Goal: Task Accomplishment & Management: Complete application form

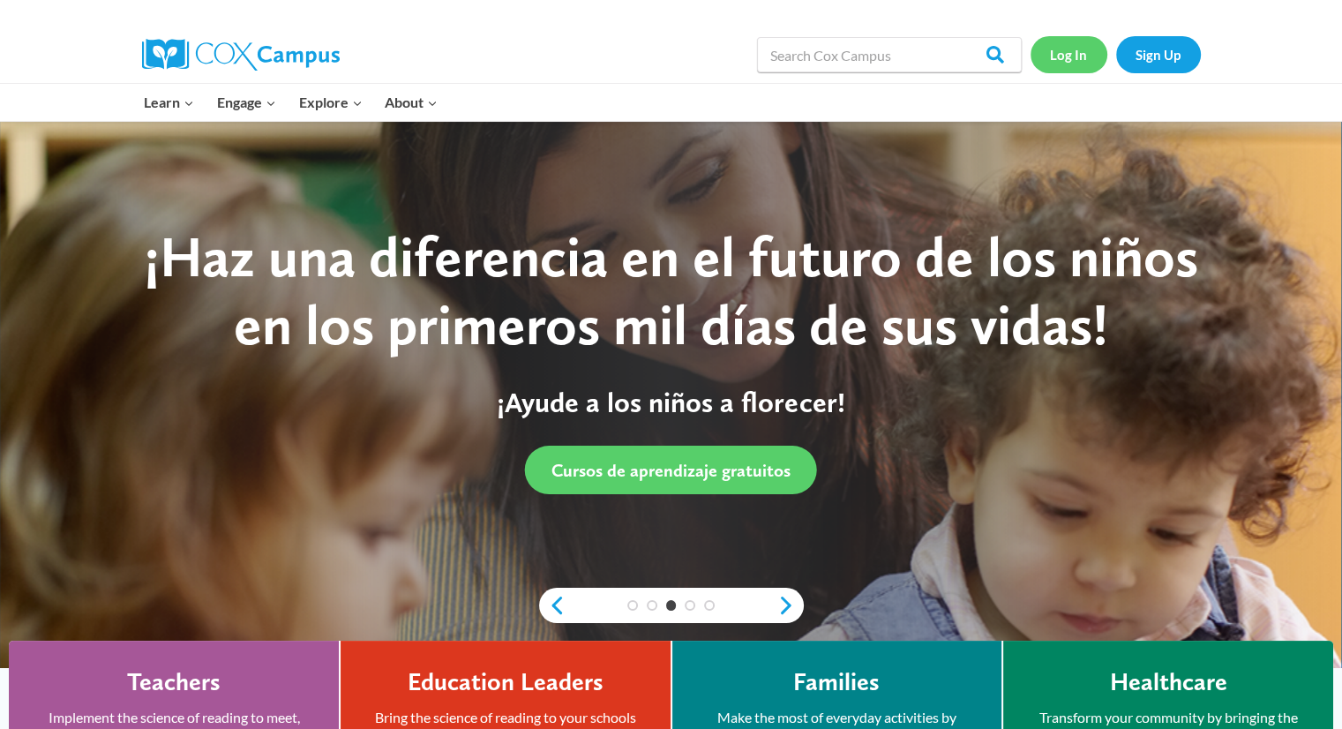
click at [1078, 56] on link "Log In" at bounding box center [1069, 54] width 77 height 36
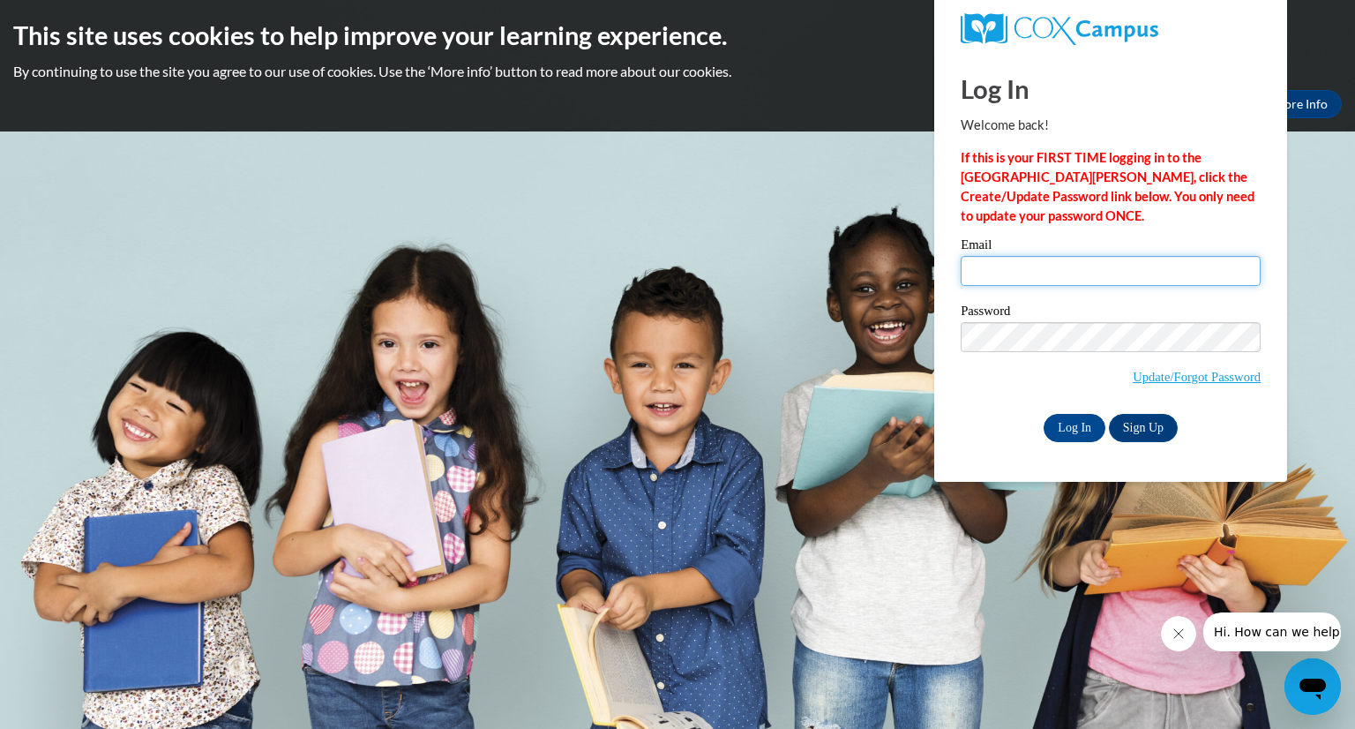
click at [1044, 268] on input "Email" at bounding box center [1111, 271] width 300 height 30
type input "[PERSON_NAME][EMAIL_ADDRESS][DOMAIN_NAME]"
click at [1081, 310] on label "Password" at bounding box center [1111, 313] width 300 height 18
click at [1060, 432] on input "Log In" at bounding box center [1075, 428] width 62 height 28
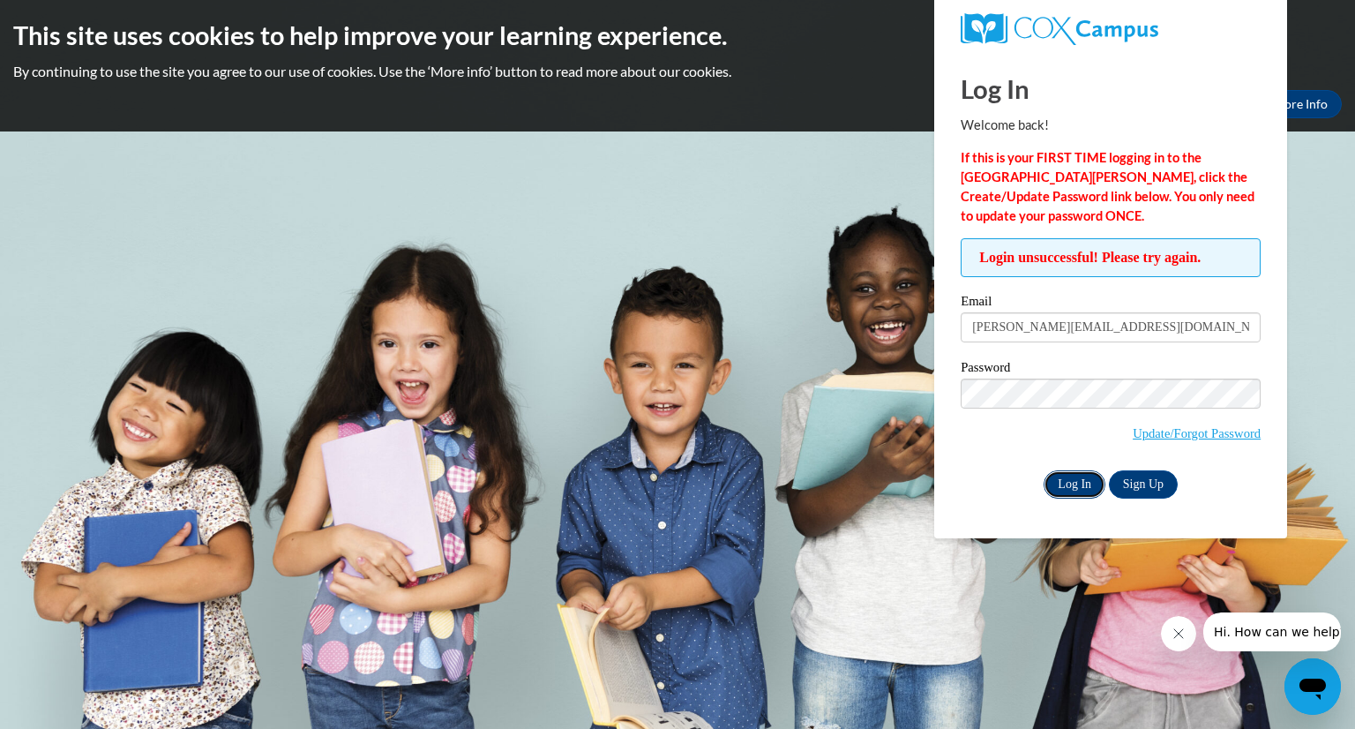
click at [1071, 474] on input "Log In" at bounding box center [1075, 484] width 62 height 28
click at [1071, 475] on input "Log In" at bounding box center [1075, 484] width 62 height 28
click at [1179, 432] on link "Update/Forgot Password" at bounding box center [1197, 433] width 128 height 14
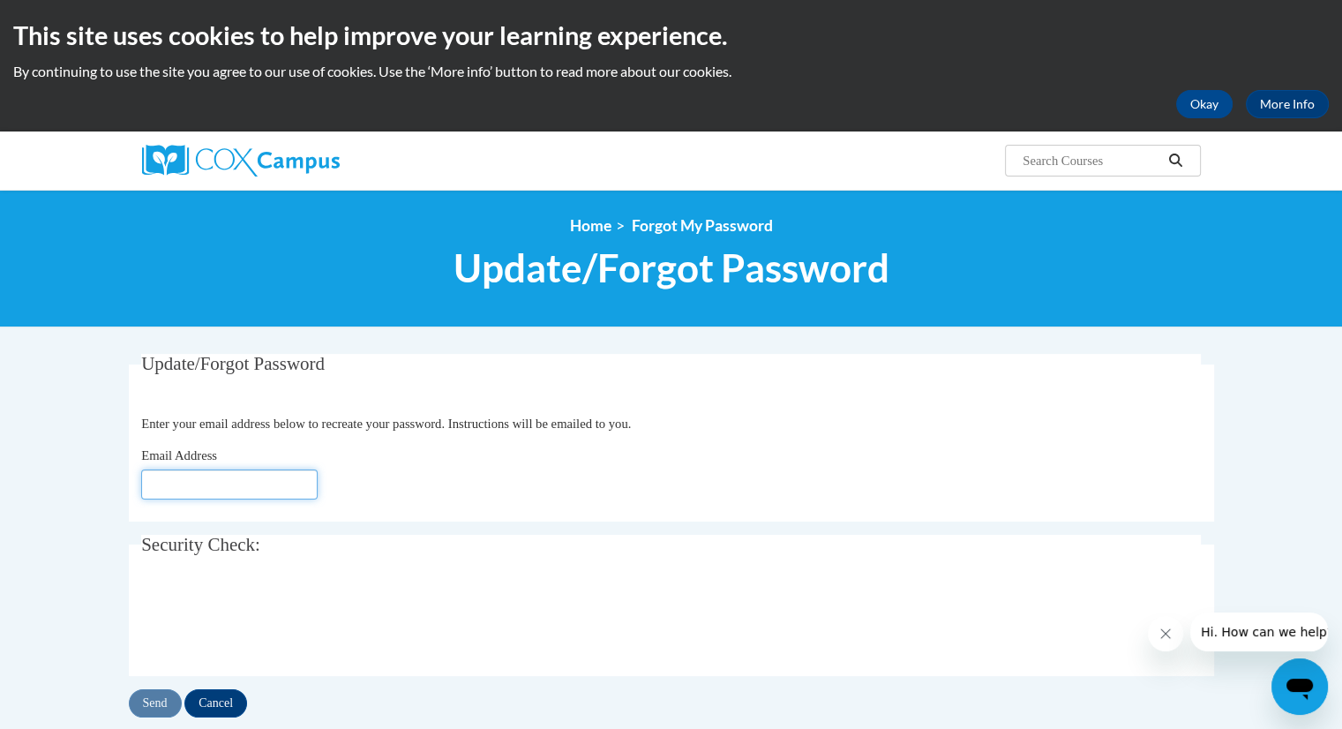
click at [219, 491] on input "Email Address" at bounding box center [229, 484] width 176 height 30
type input "[PERSON_NAME][EMAIL_ADDRESS][DOMAIN_NAME]"
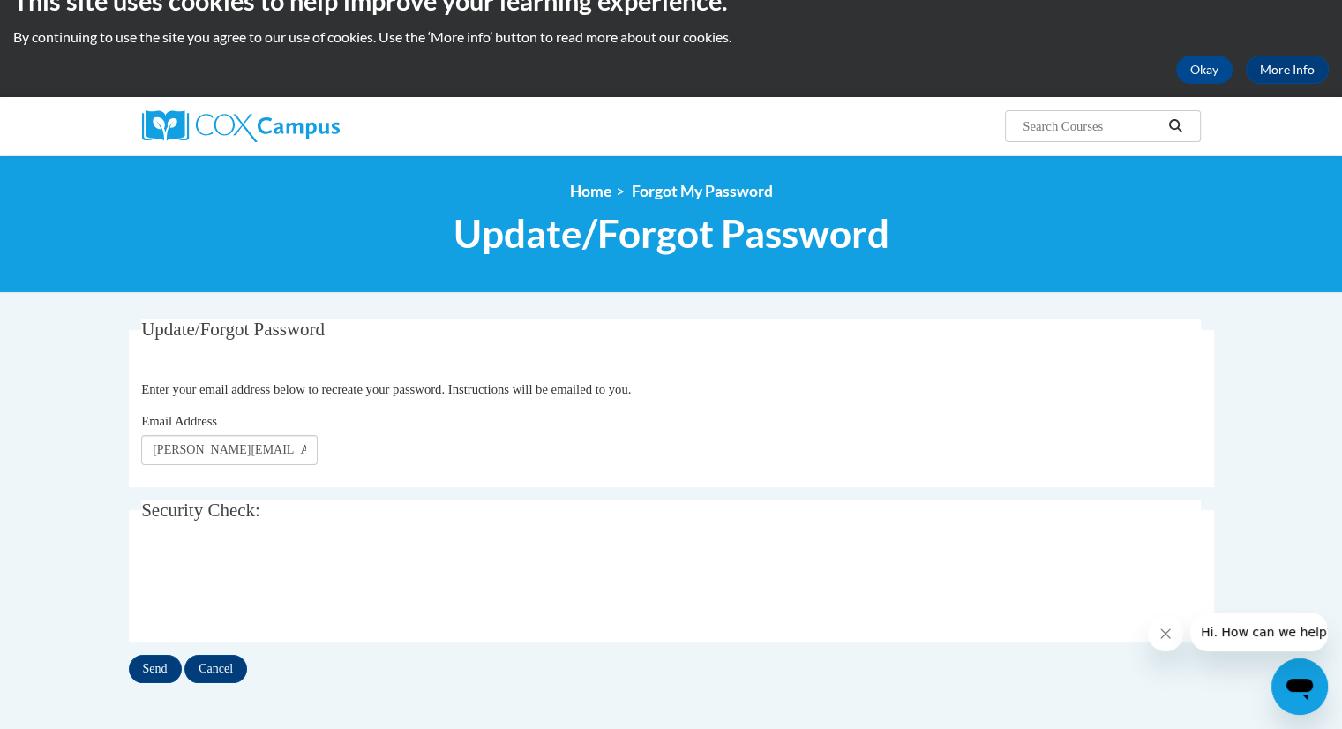
scroll to position [49, 0]
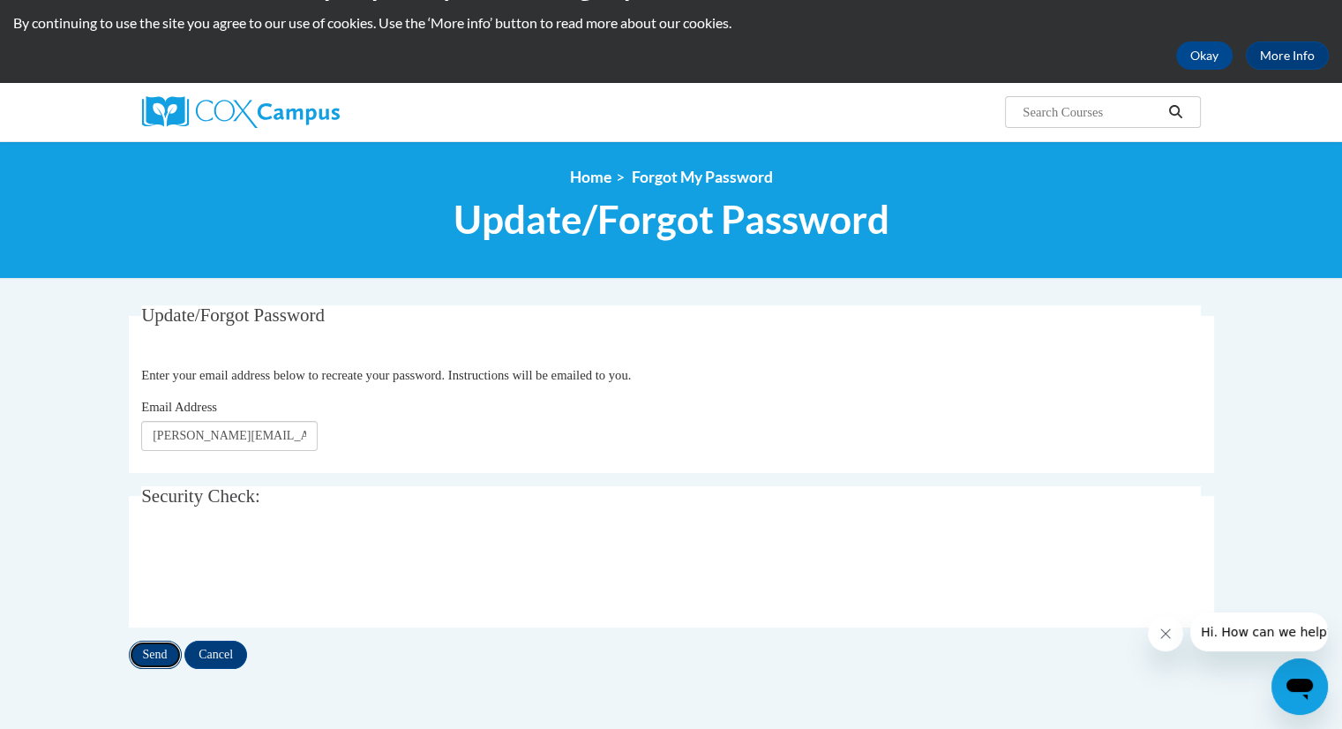
click at [160, 653] on input "Send" at bounding box center [155, 655] width 53 height 28
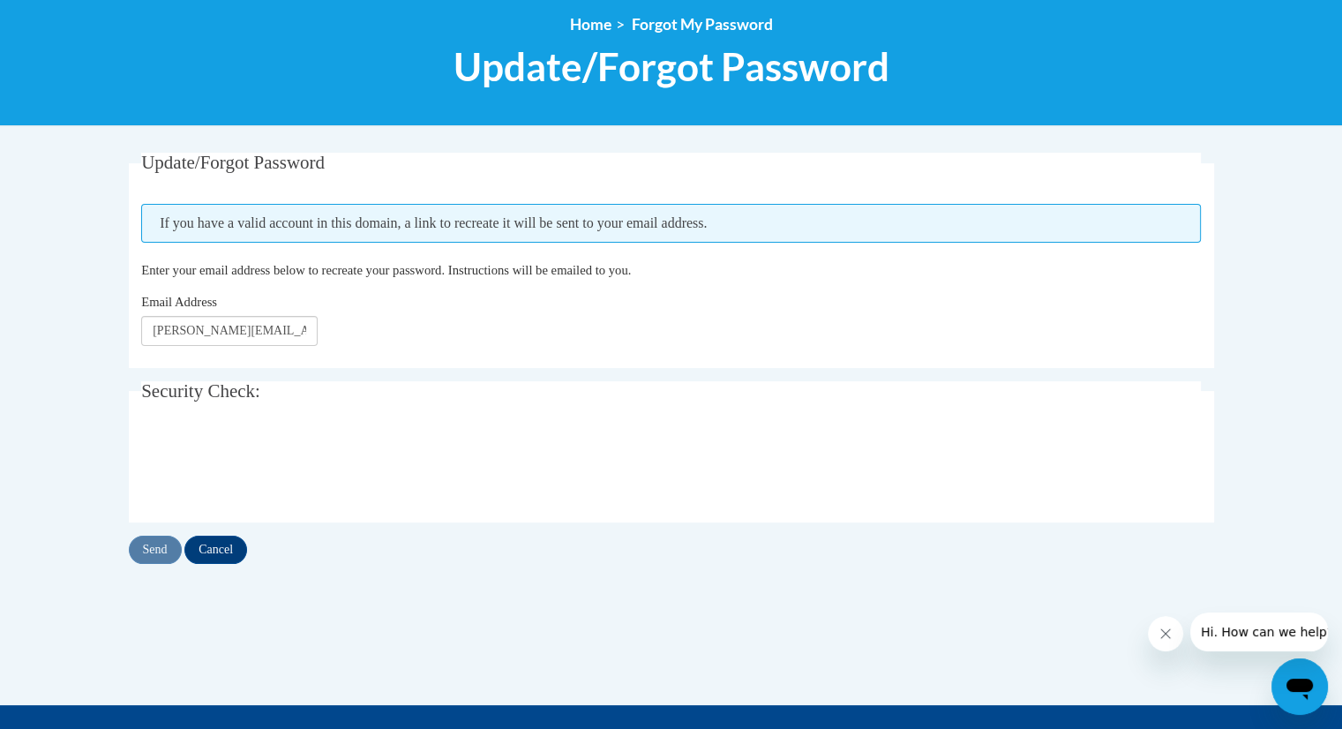
scroll to position [206, 0]
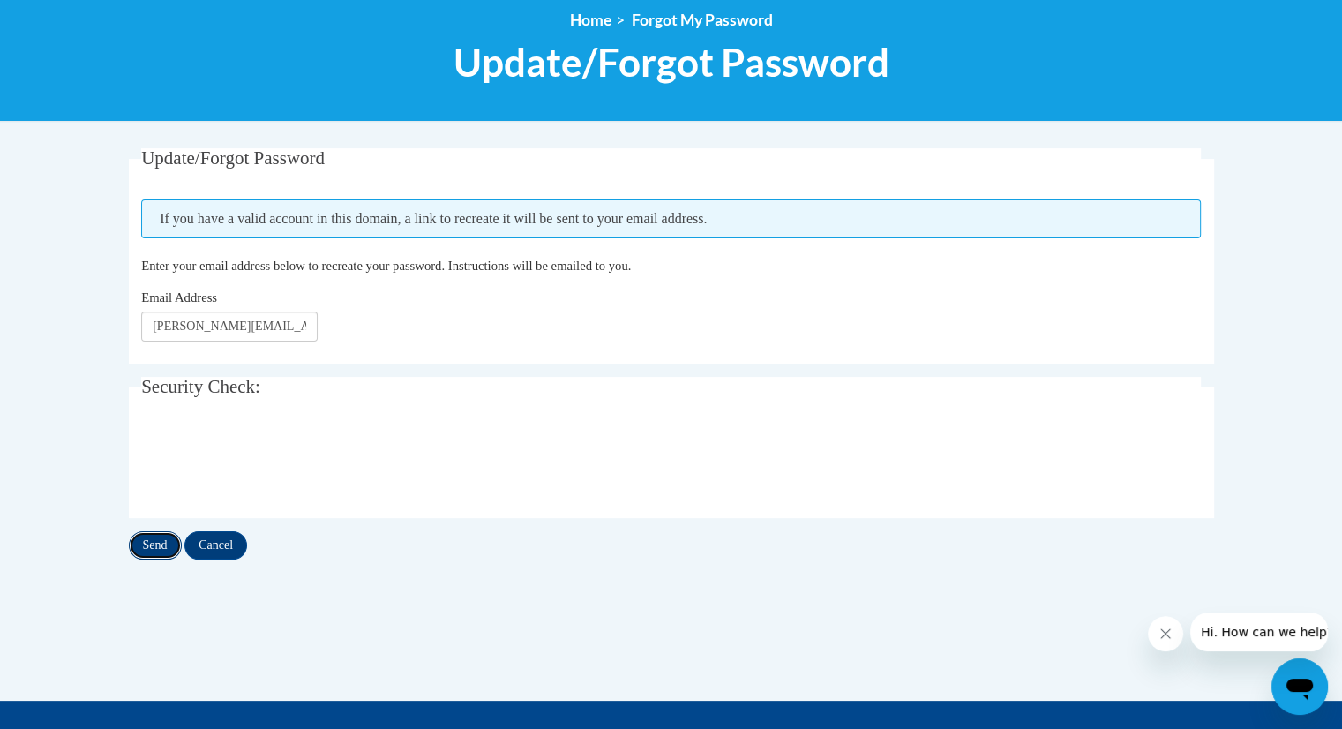
click at [155, 548] on input "Send" at bounding box center [155, 545] width 53 height 28
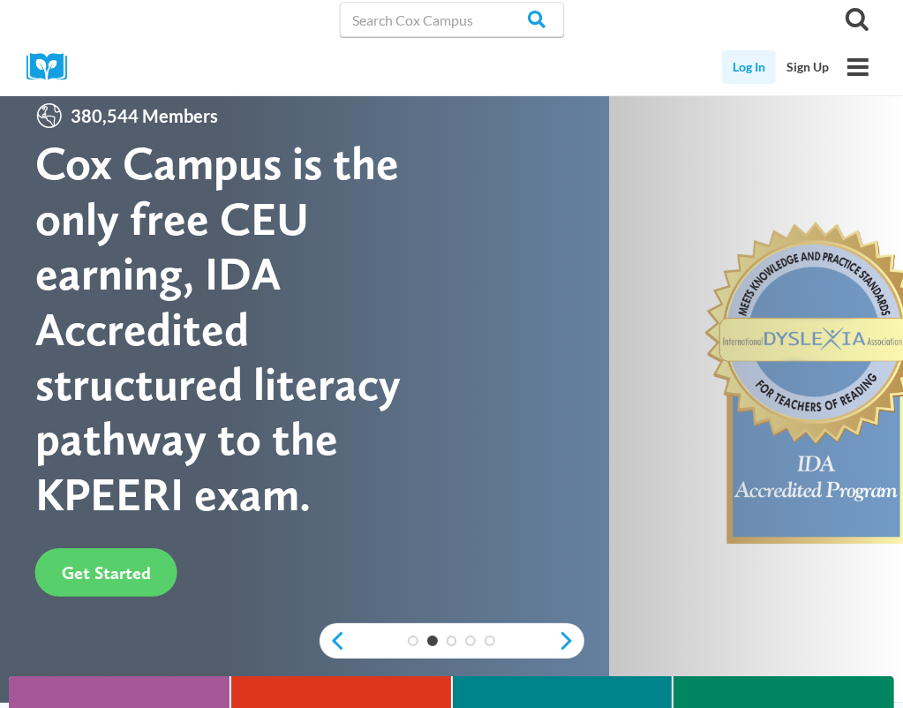
click at [755, 71] on link "Log In" at bounding box center [749, 67] width 54 height 34
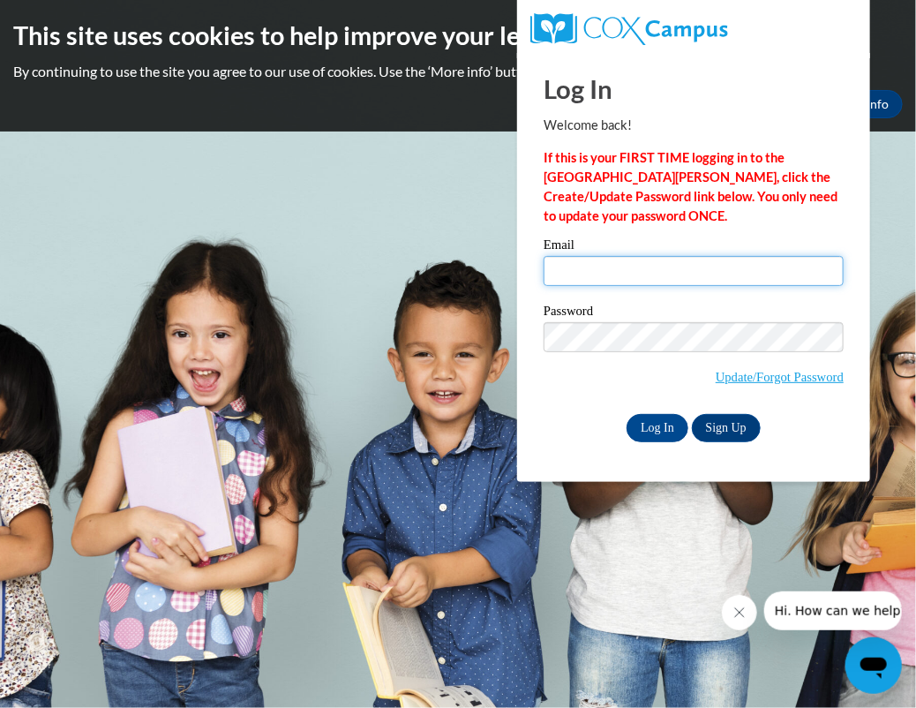
click at [611, 266] on input "Email" at bounding box center [694, 271] width 300 height 30
type input "[PERSON_NAME][EMAIL_ADDRESS][DOMAIN_NAME]"
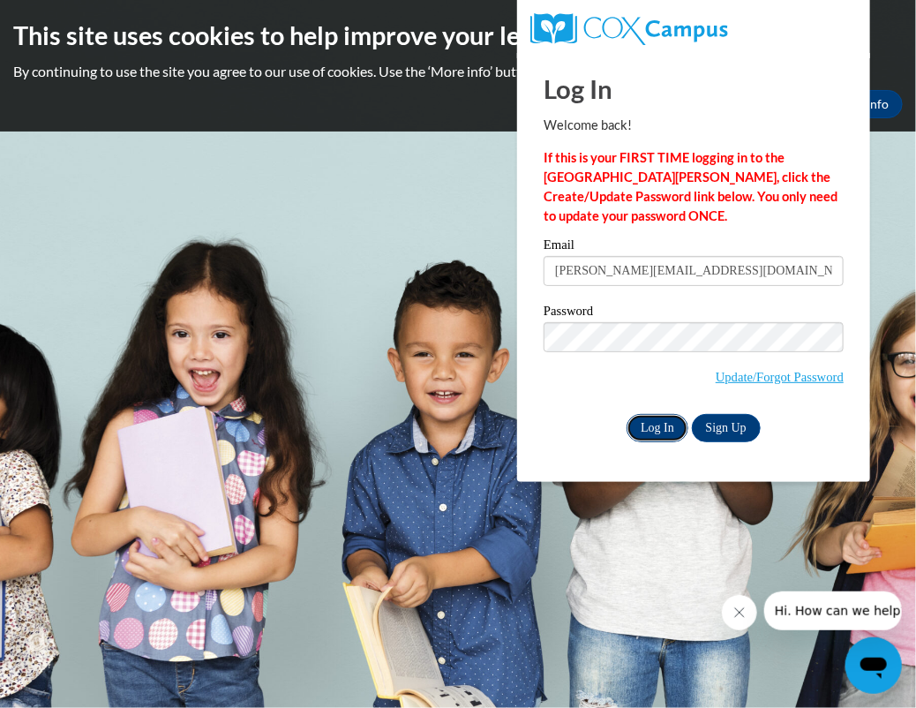
click at [641, 426] on input "Log In" at bounding box center [658, 428] width 62 height 28
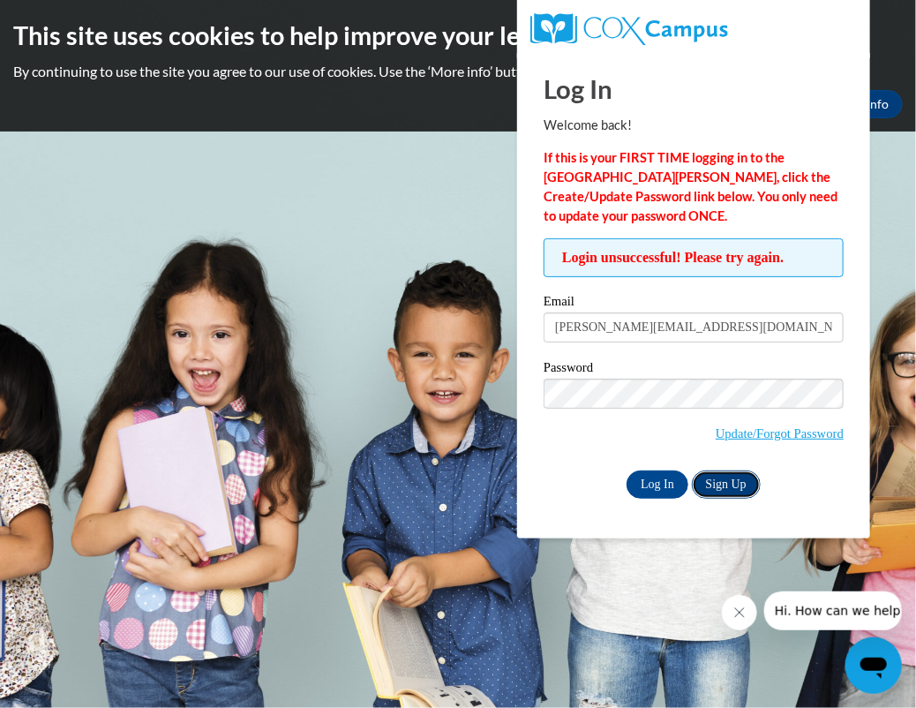
click at [724, 479] on link "Sign Up" at bounding box center [726, 484] width 69 height 28
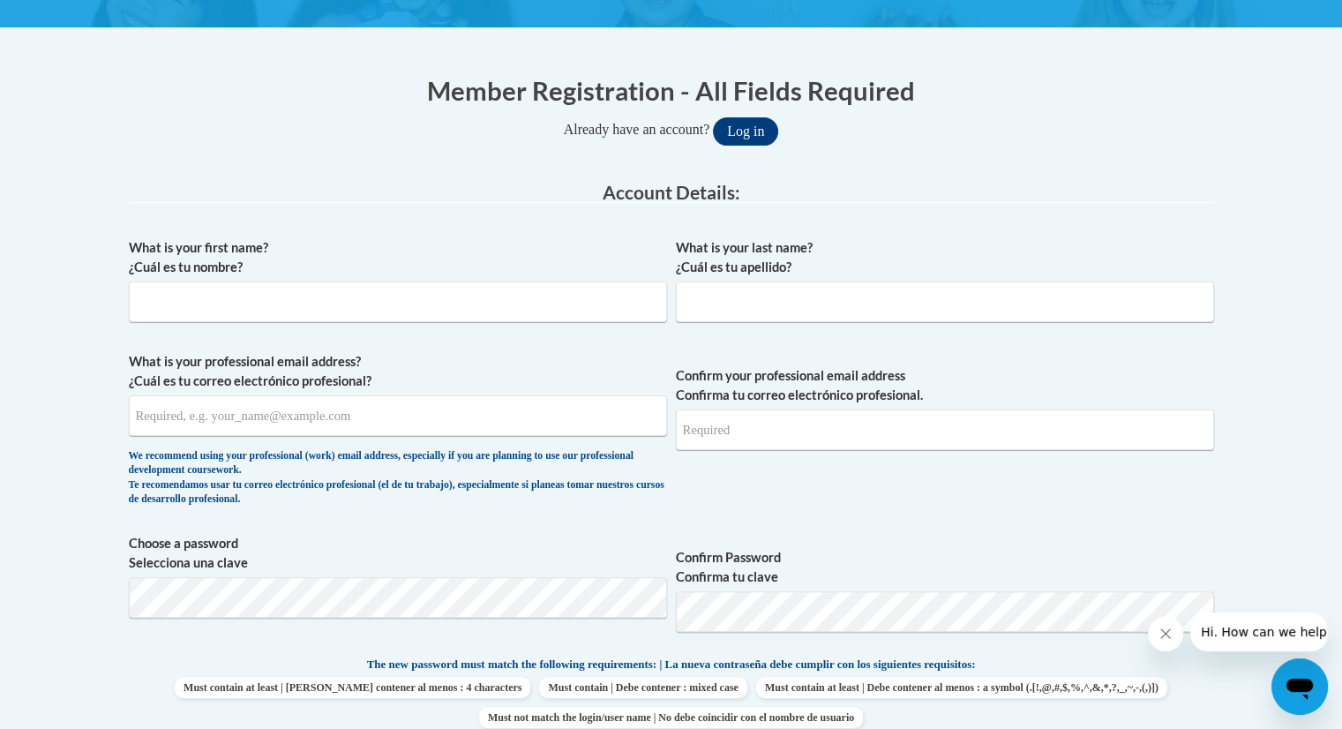
scroll to position [361, 0]
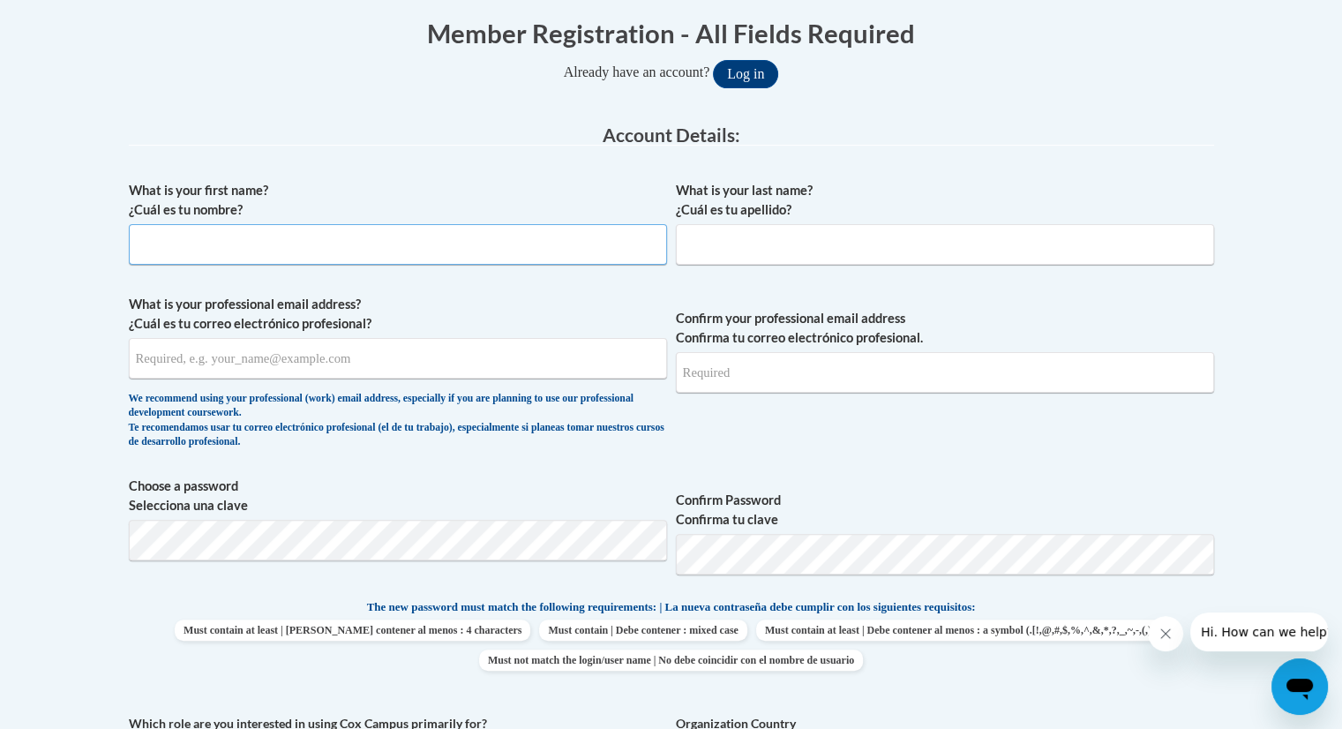
click at [379, 246] on input "What is your first name? ¿Cuál es tu nombre?" at bounding box center [398, 244] width 538 height 41
type input "Christina"
type input "Bloomfield"
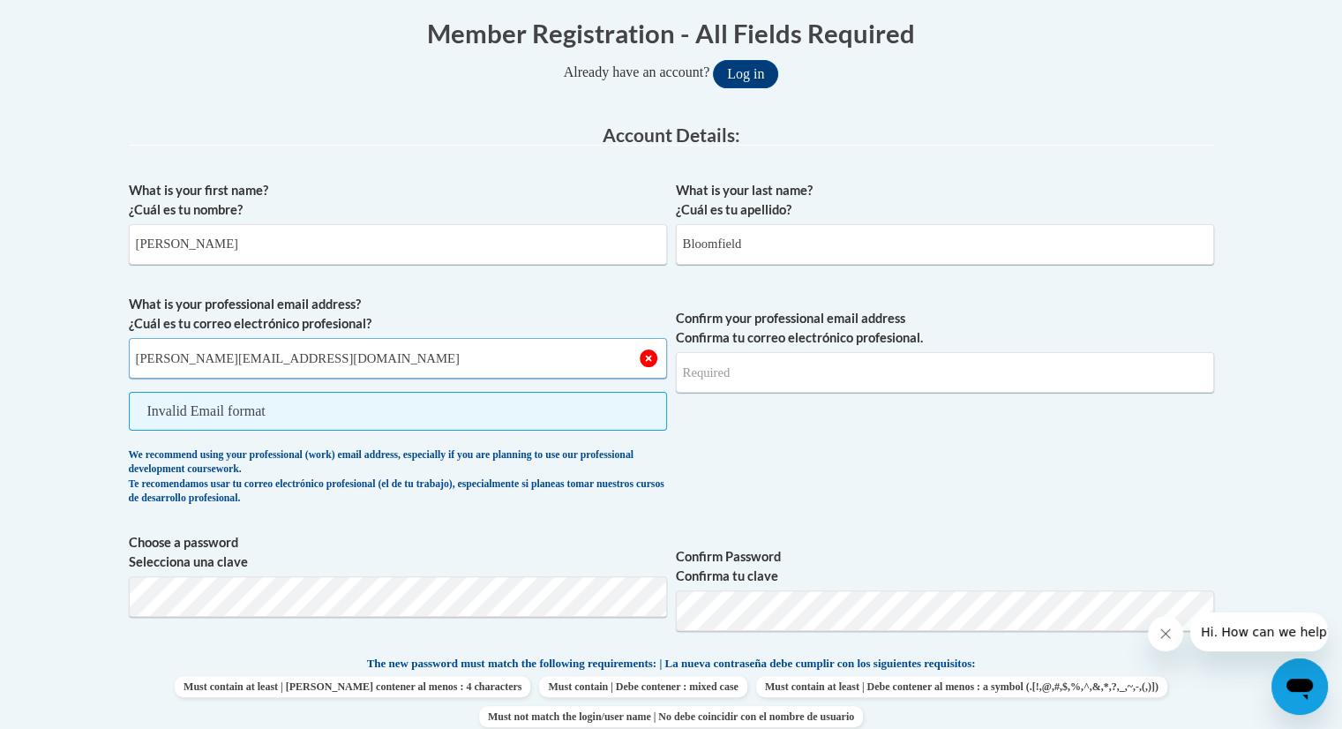
type input "christina.bloomfield@bcesc.org"
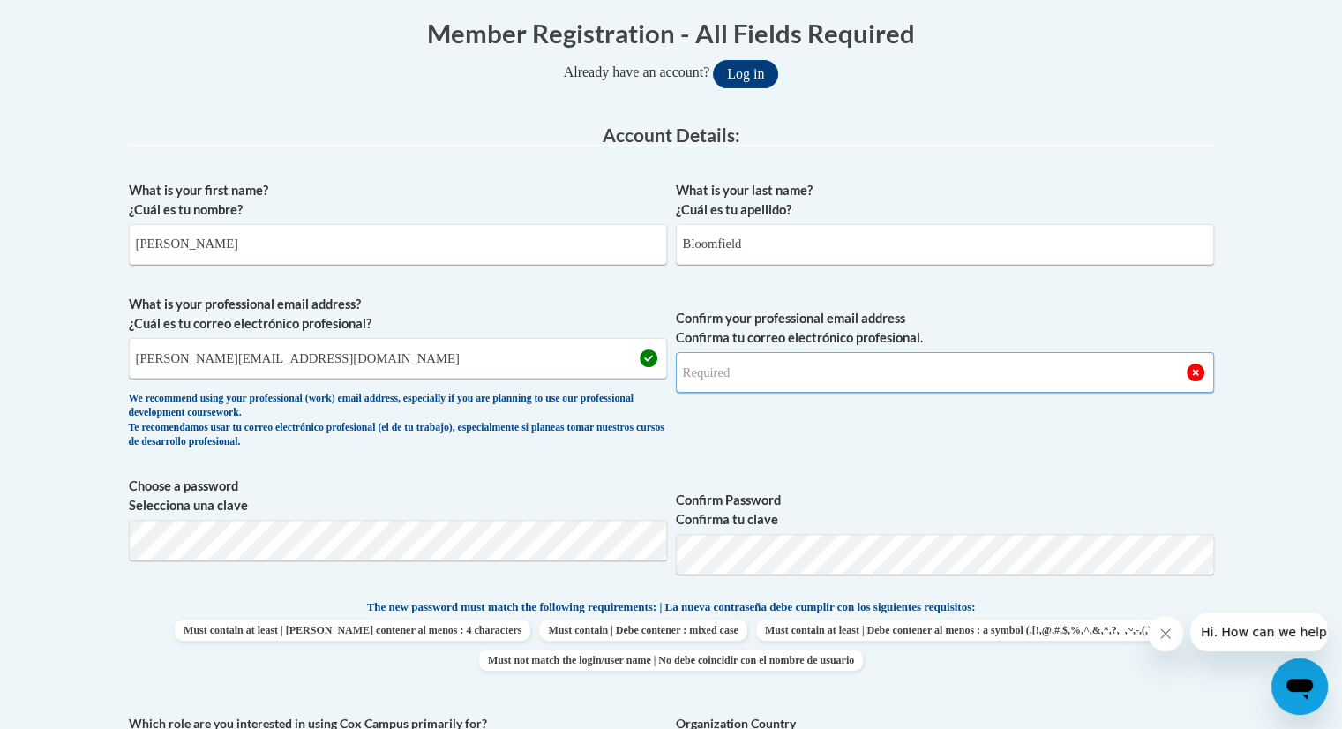
click at [794, 375] on input "Confirm your professional email address Confirma tu correo electrónico profesio…" at bounding box center [945, 372] width 538 height 41
type input "christina.bloomfield@bcesc.org"
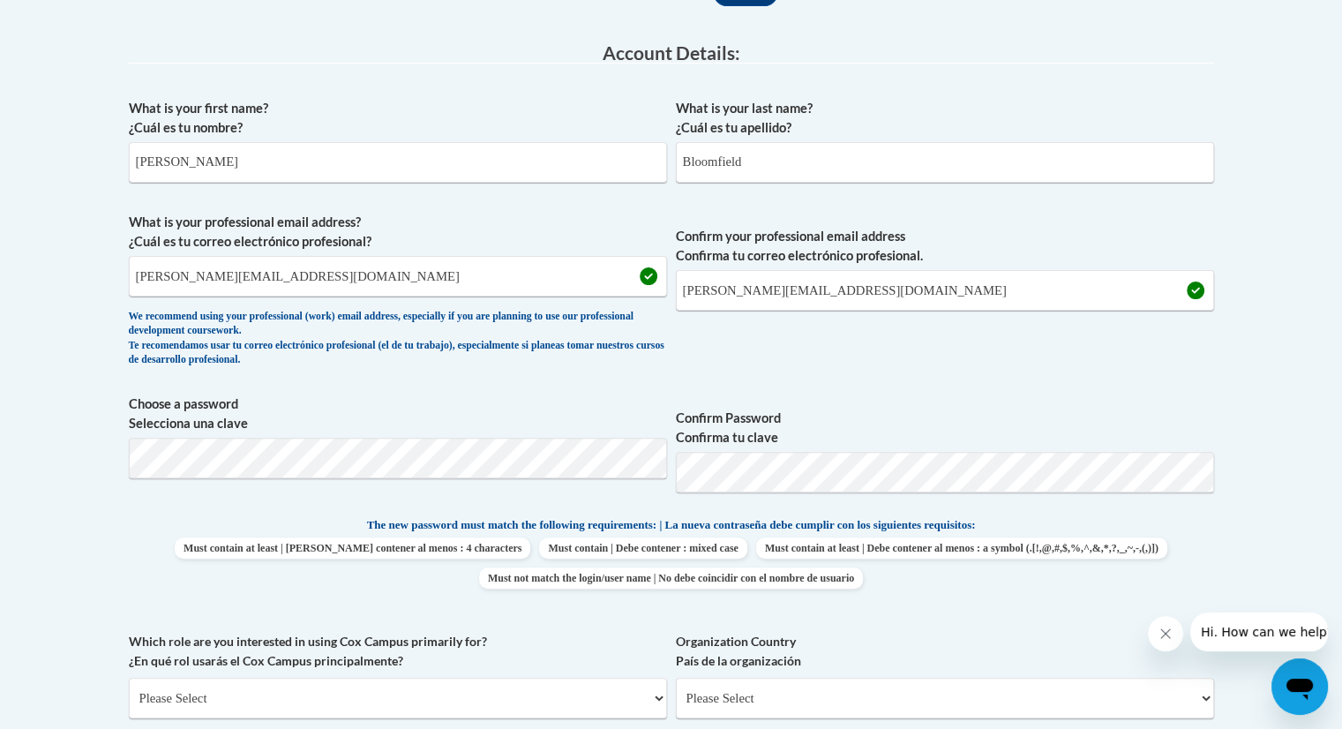
click at [915, 541] on span "Must contain at least | Debe contener al menos : 4 characters Must contain | De…" at bounding box center [671, 562] width 1085 height 51
click at [915, 523] on body "This site uses cookies to help improve your learning experience. By continuing …" at bounding box center [671, 625] width 1342 height 2136
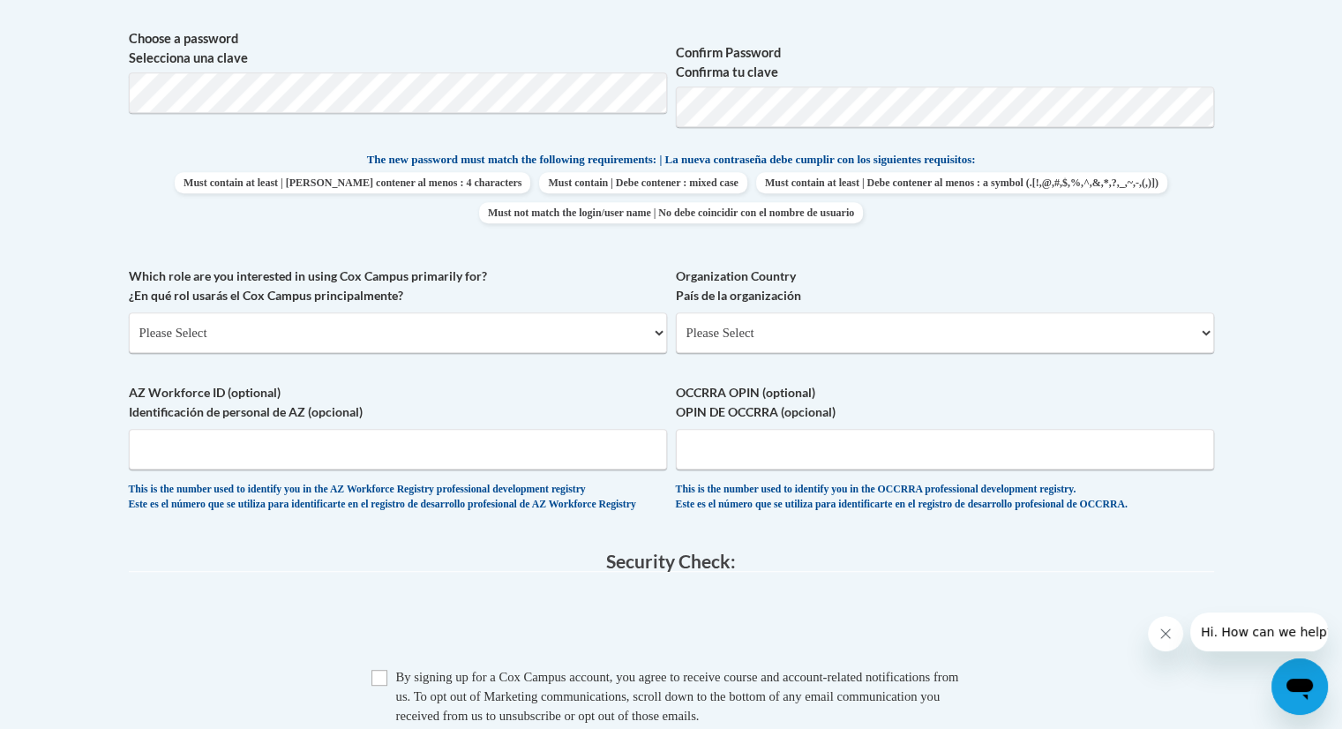
scroll to position [823, 0]
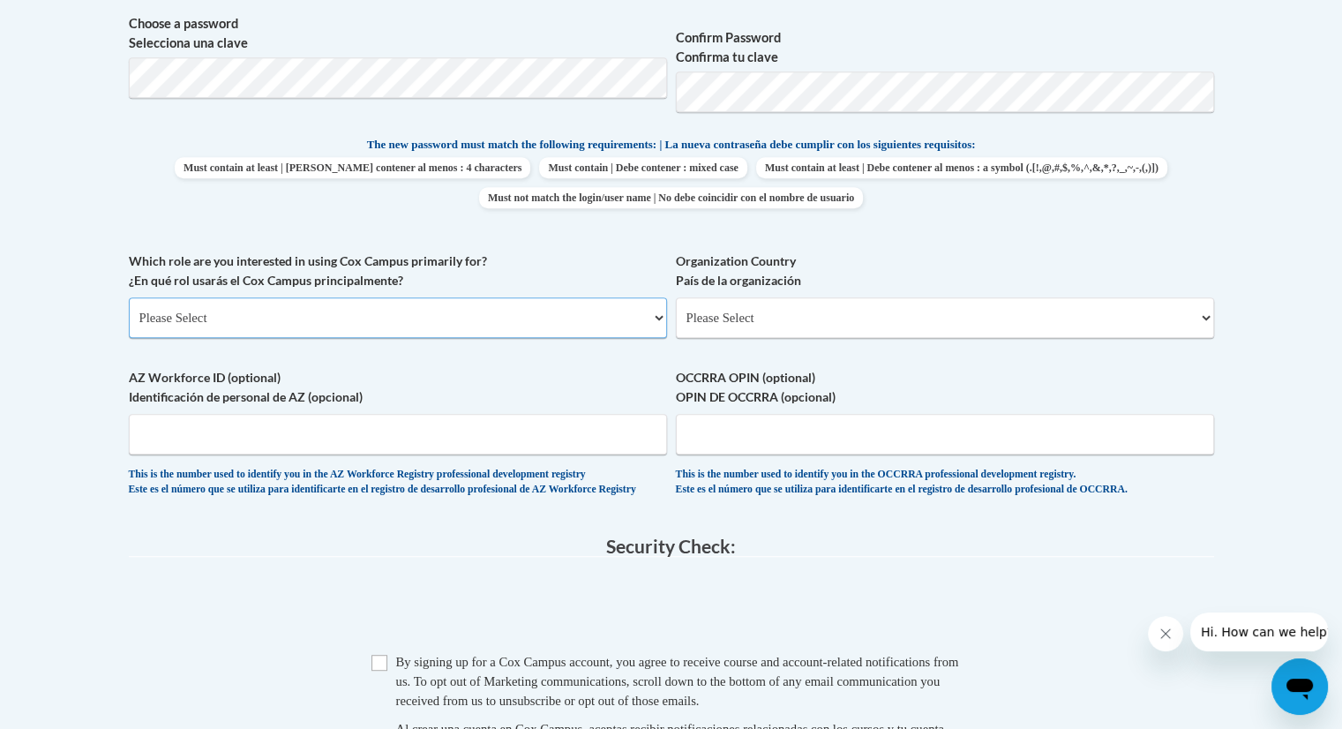
click at [230, 334] on select "Please Select College/University | Colegio/Universidad Community/Nonprofit Part…" at bounding box center [398, 317] width 538 height 41
select select "fbf2d438-af2f-41f8-98f1-81c410e29de3"
click at [129, 297] on select "Please Select College/University | Colegio/Universidad Community/Nonprofit Part…" at bounding box center [398, 317] width 538 height 41
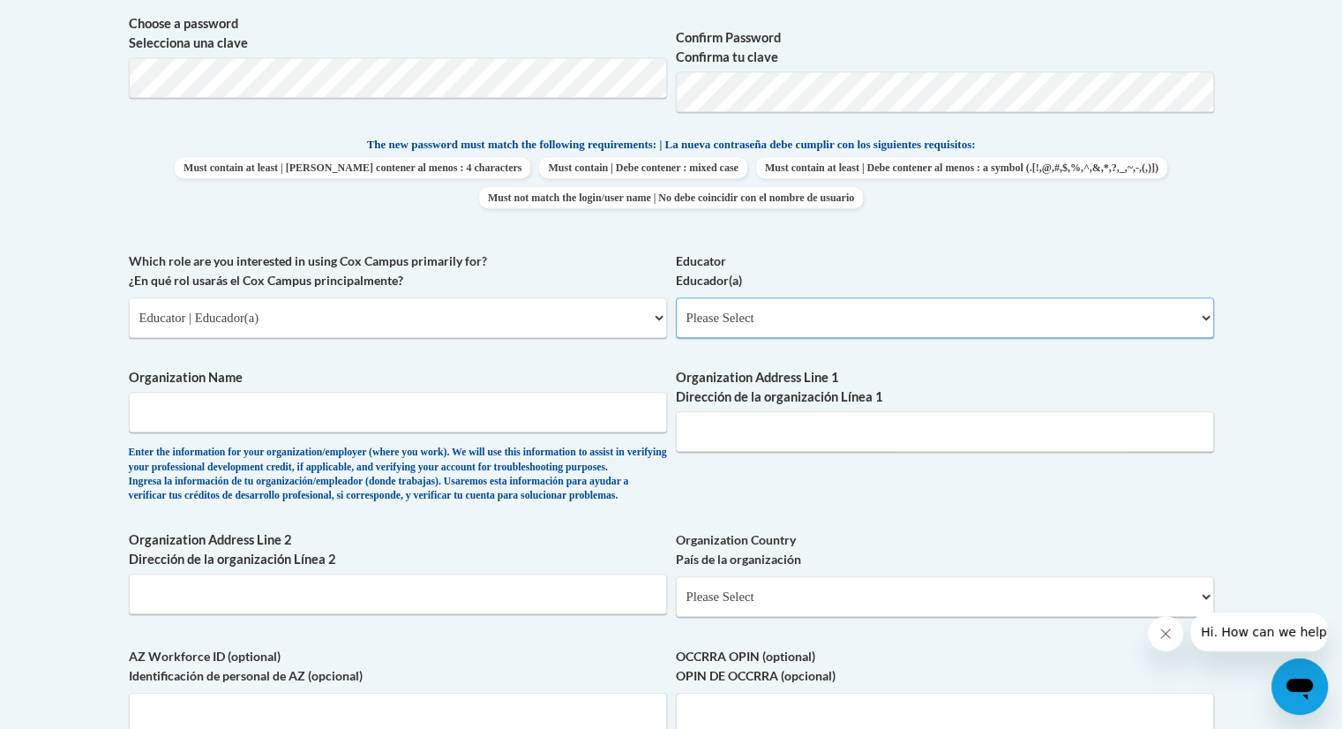
click at [717, 323] on select "Please Select Early Learning/Daycare Teacher/Family Home Care Provider | Maestr…" at bounding box center [945, 317] width 538 height 41
select select "5e2af403-4f2c-4e49-a02f-103e55d7b75b"
click at [676, 297] on select "Please Select Early Learning/Daycare Teacher/Family Home Care Provider | Maestr…" at bounding box center [945, 317] width 538 height 41
click at [265, 408] on input "Organization Name" at bounding box center [398, 412] width 538 height 41
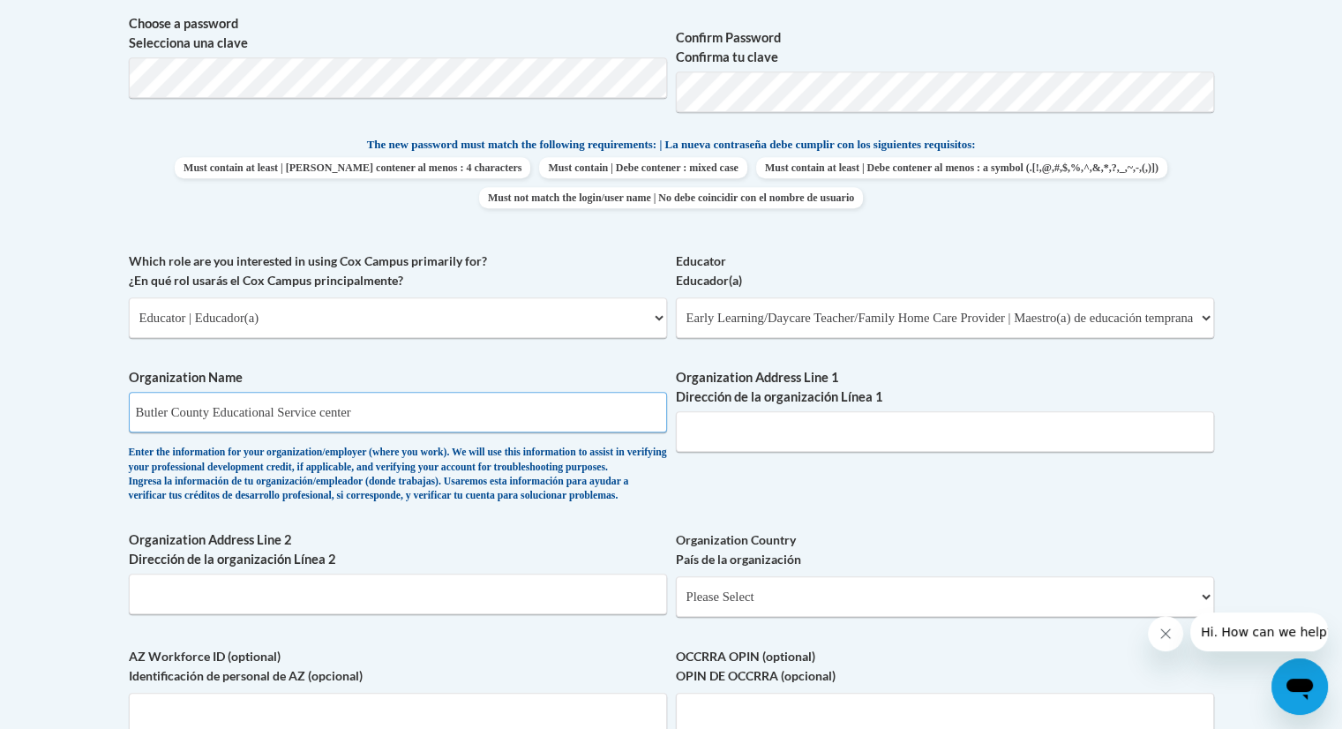
type input "Butler County Educational Service center"
click at [728, 430] on input "Organization Address Line 1 Dirección de la organización Línea 1" at bounding box center [945, 431] width 538 height 41
type input "400 N Erie Hamilton Ohio 45013"
click at [377, 614] on input "Organization Address Line 2 Dirección de la organización Línea 2" at bounding box center [398, 594] width 538 height 41
click at [915, 617] on select "Please Select United States | Estados Unidos Outside of the United States | Fue…" at bounding box center [945, 596] width 538 height 41
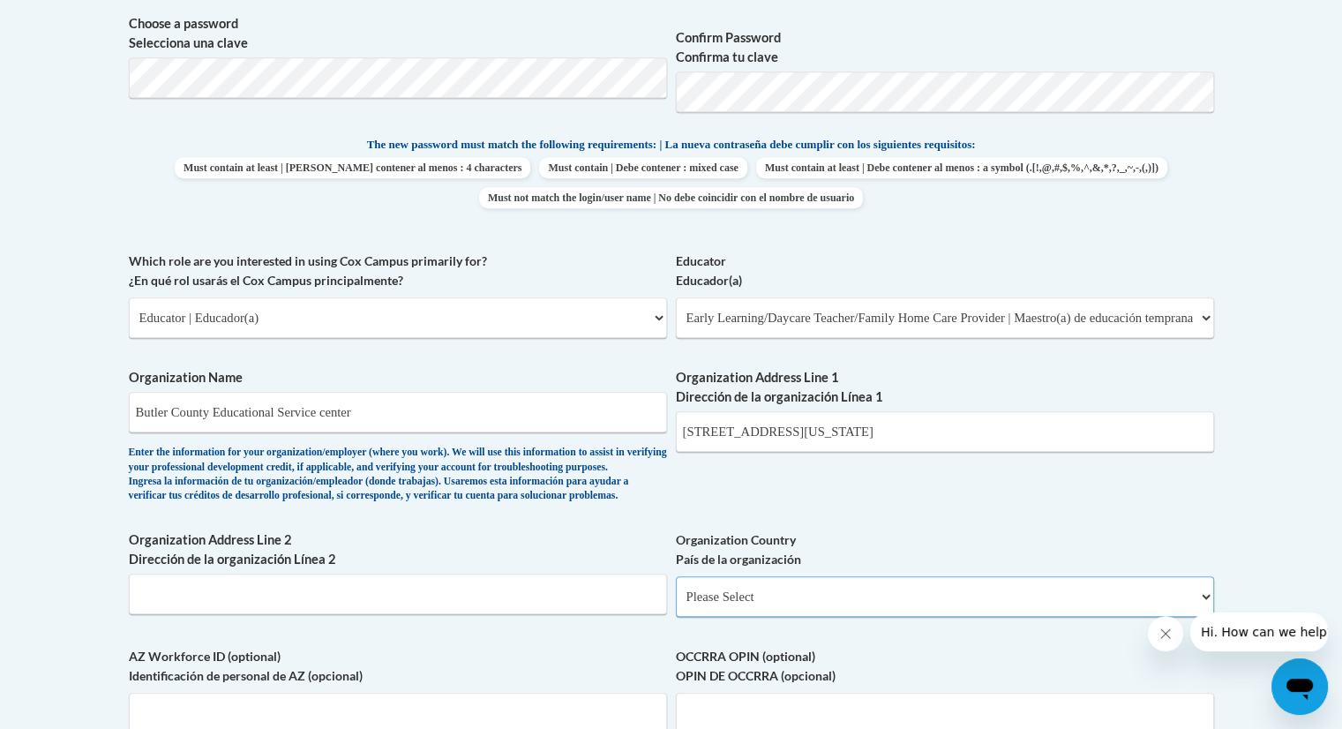
select select "ad49bcad-a171-4b2e-b99c-48b446064914"
click at [676, 604] on select "Please Select United States | Estados Unidos Outside of the United States | Fue…" at bounding box center [945, 596] width 538 height 41
select select
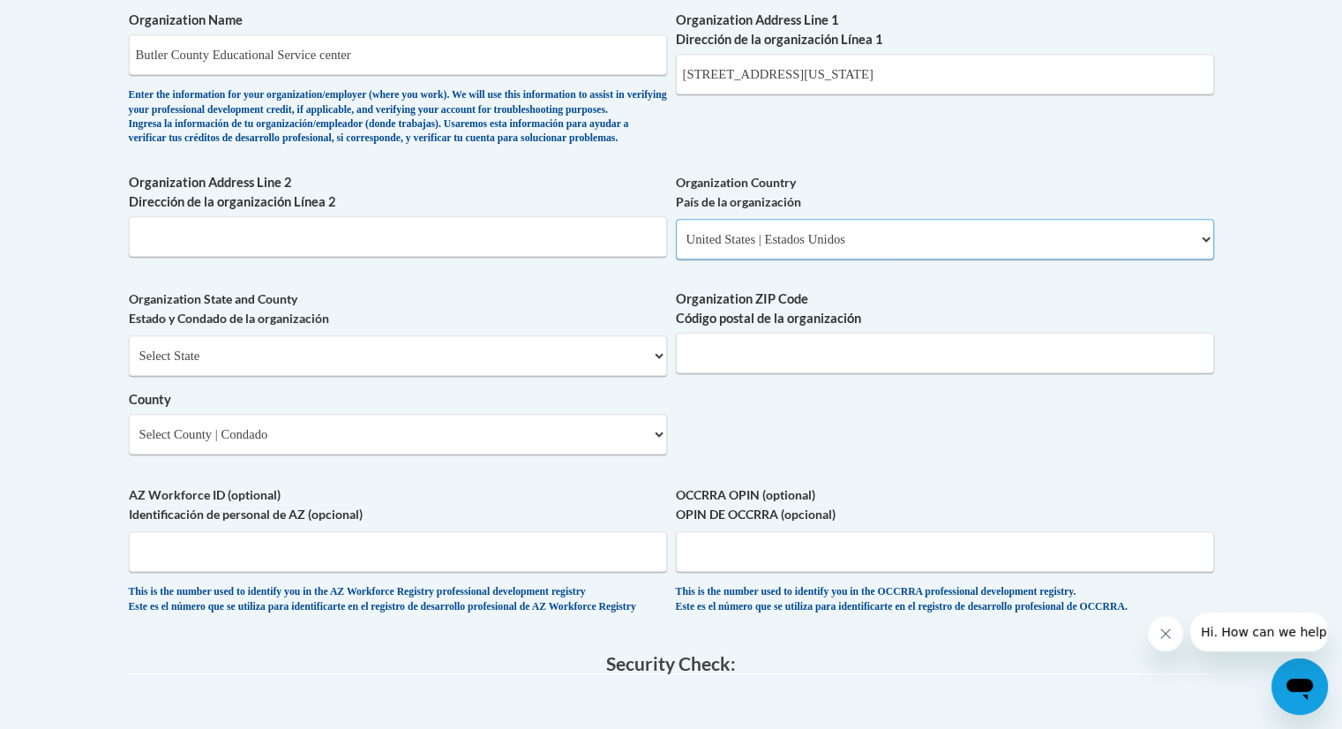
scroll to position [1186, 0]
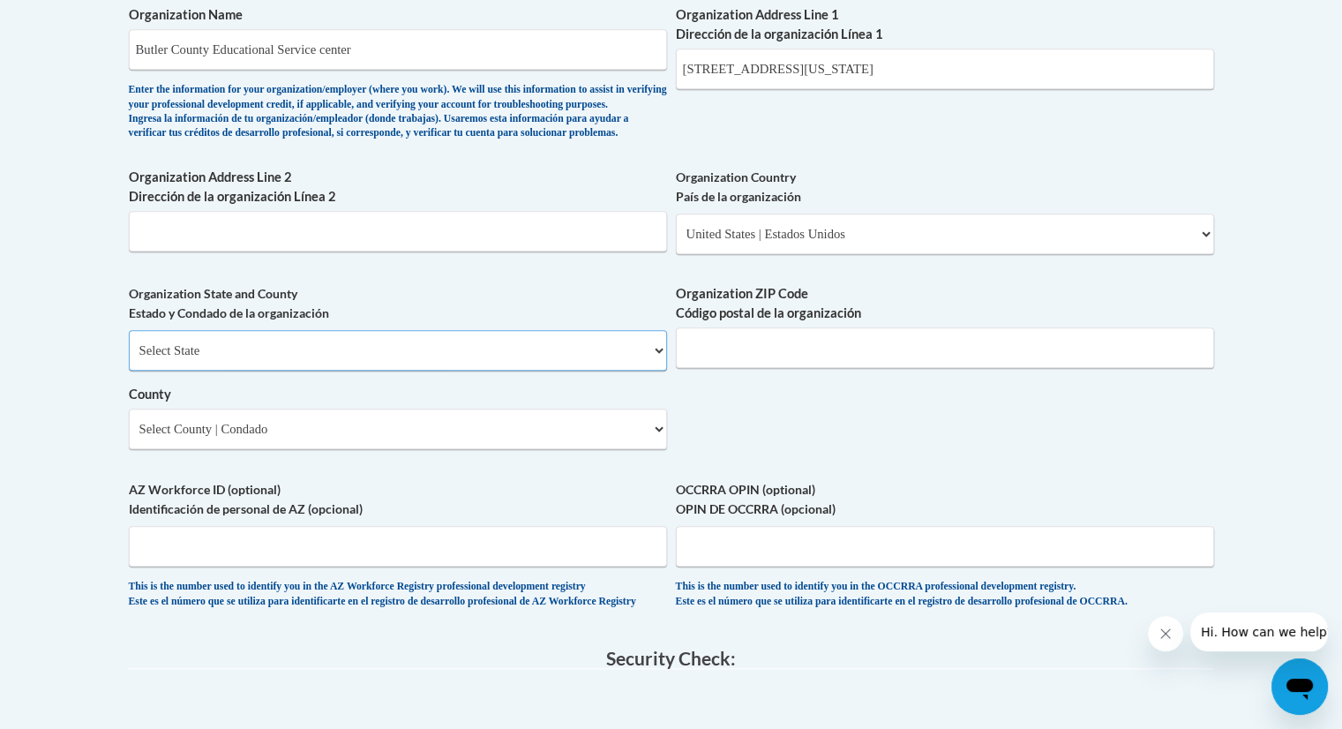
click at [301, 371] on select "Select State Alabama Alaska Arizona Arkansas California Colorado Connecticut De…" at bounding box center [398, 350] width 538 height 41
select select "Ohio"
click at [129, 359] on select "Select State Alabama Alaska Arizona Arkansas California Colorado Connecticut De…" at bounding box center [398, 350] width 538 height 41
click at [717, 368] on input "Organization ZIP Code Código postal de la organización" at bounding box center [945, 347] width 538 height 41
type input "45013"
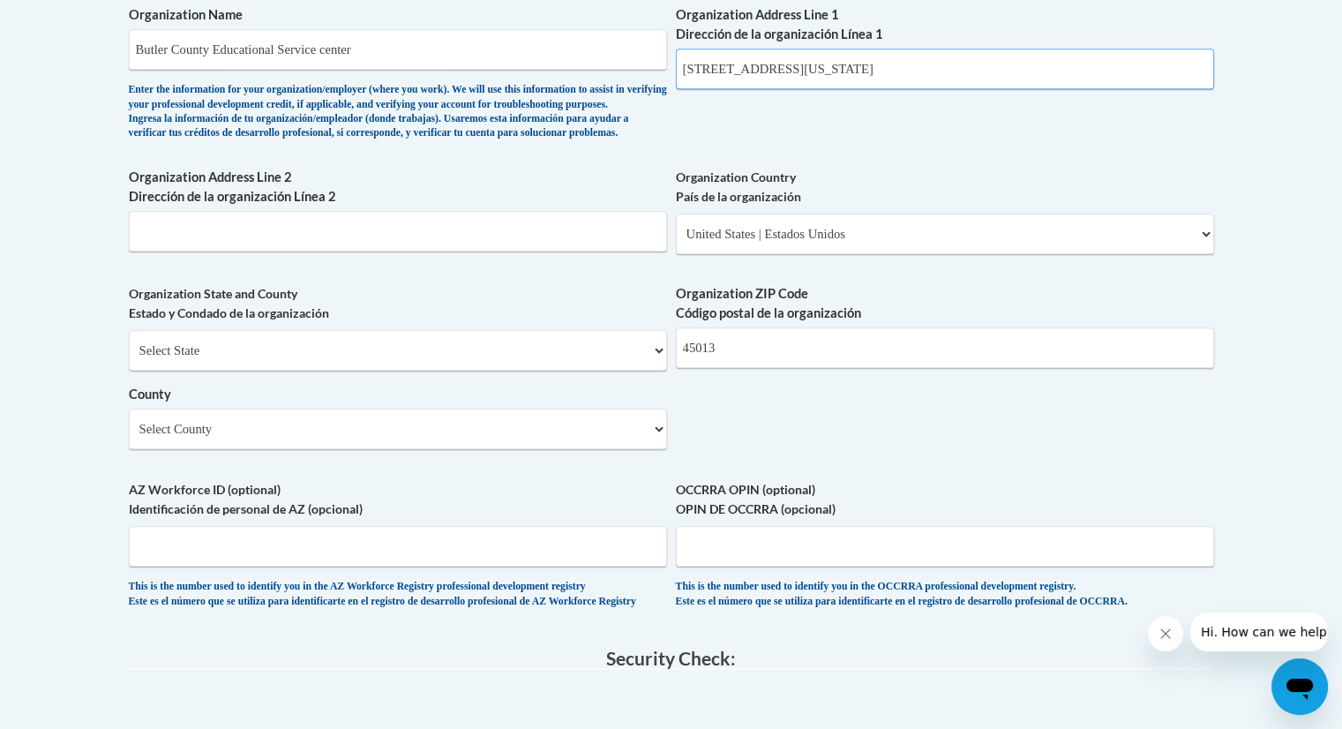
click at [876, 65] on input "400 N Erie Hamilton Ohio 45013" at bounding box center [945, 69] width 538 height 41
type input "400 N Erie Hamilton Ohio"
click at [275, 449] on select "Select County Adams Allen Ashland Ashtabula Athens Auglaize Belmont Brown Butle…" at bounding box center [398, 429] width 538 height 41
select select "Butler"
click at [129, 438] on select "Select County Adams Allen Ashland Ashtabula Athens Auglaize Belmont Brown Butle…" at bounding box center [398, 429] width 538 height 41
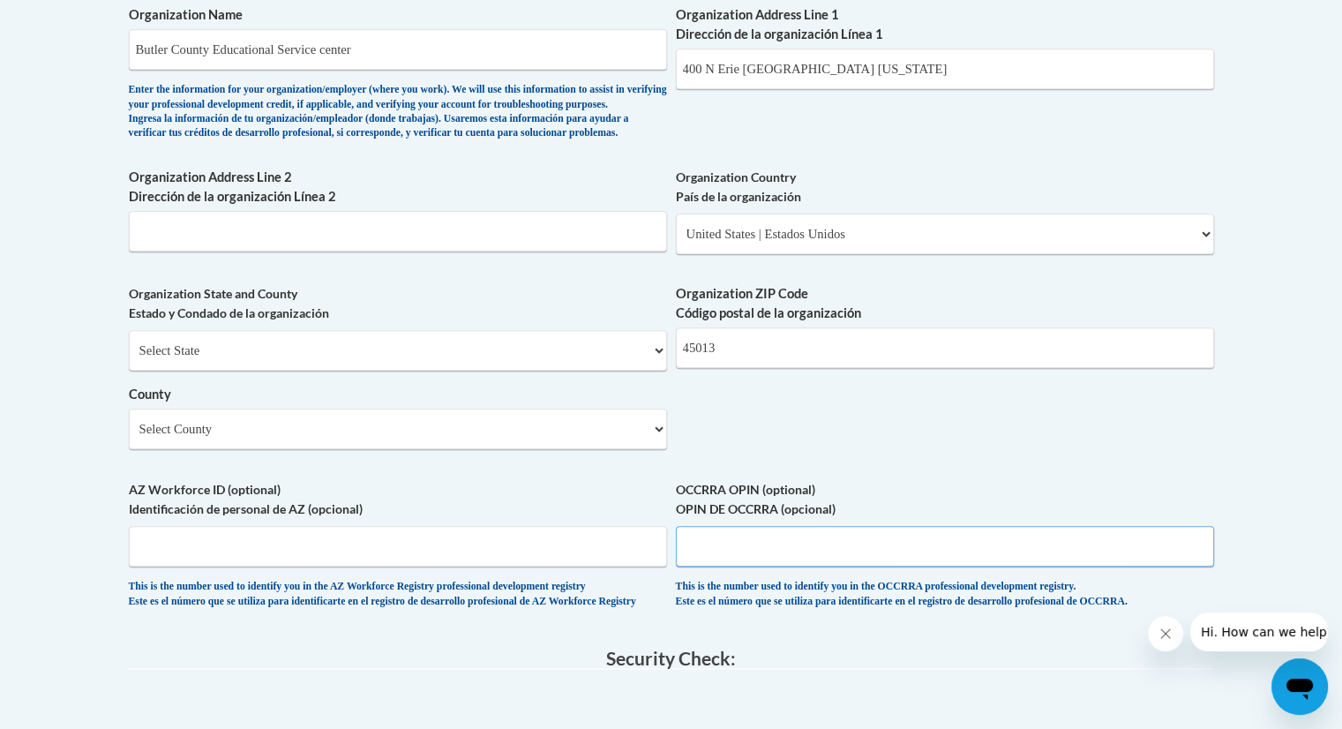
click at [705, 567] on input "OCCRRA OPIN (optional) OPIN DE OCCRRA (opcional)" at bounding box center [945, 546] width 538 height 41
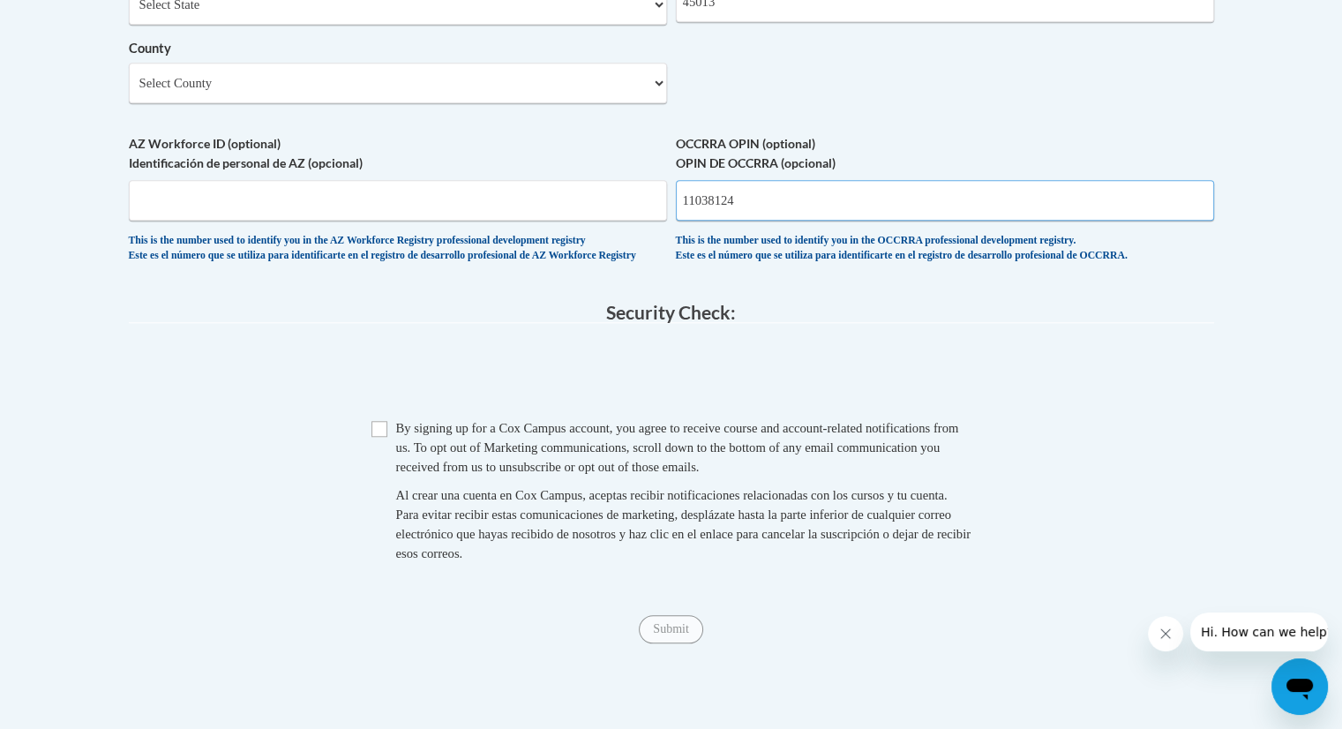
scroll to position [1559, 0]
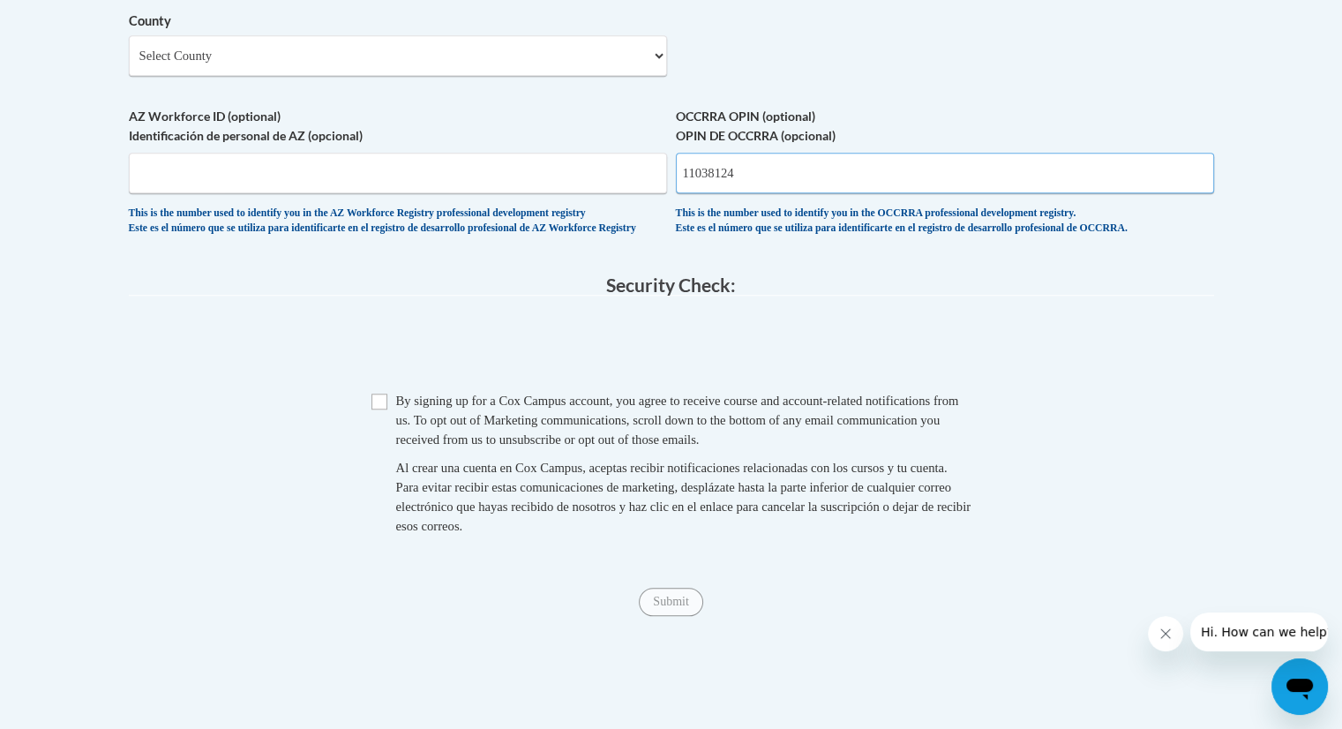
type input "11038124"
click at [382, 409] on input "Checkbox" at bounding box center [380, 402] width 16 height 16
checkbox input "true"
click at [678, 616] on input "Submit" at bounding box center [671, 602] width 64 height 28
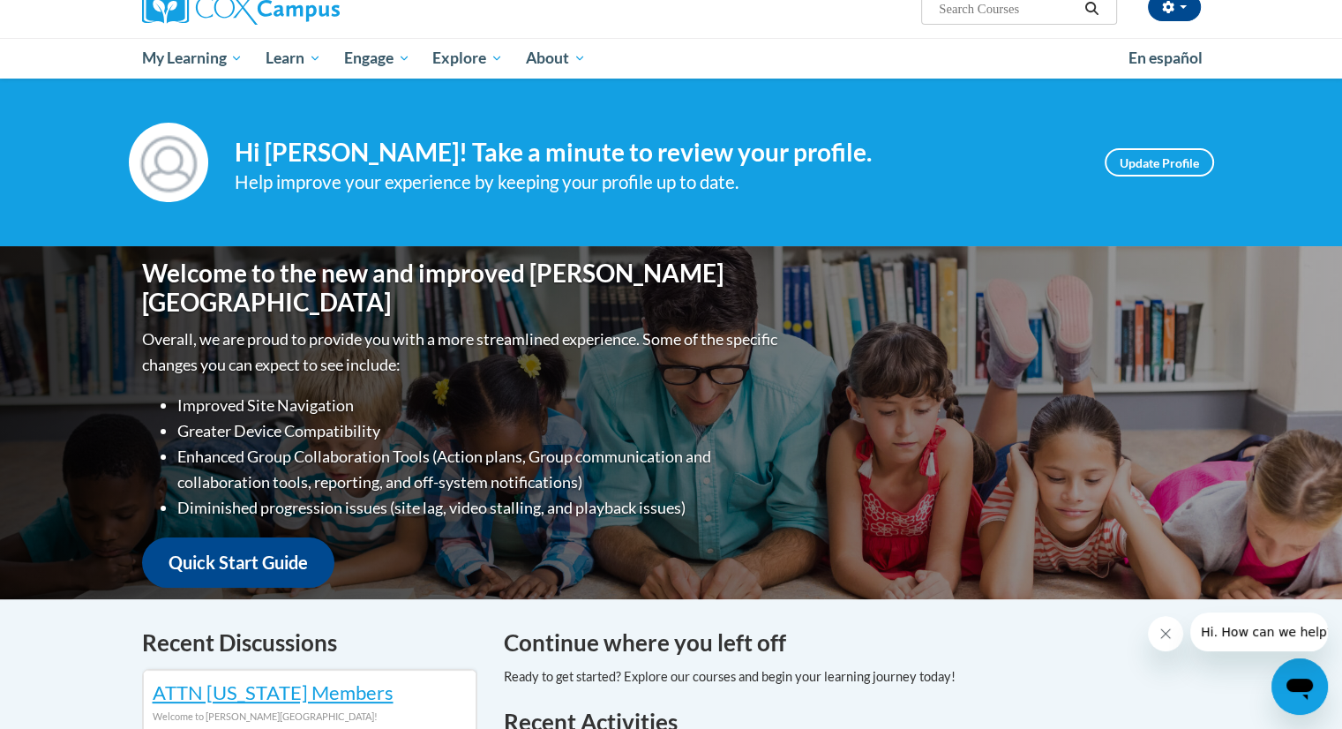
scroll to position [95, 0]
